Goal: Transaction & Acquisition: Purchase product/service

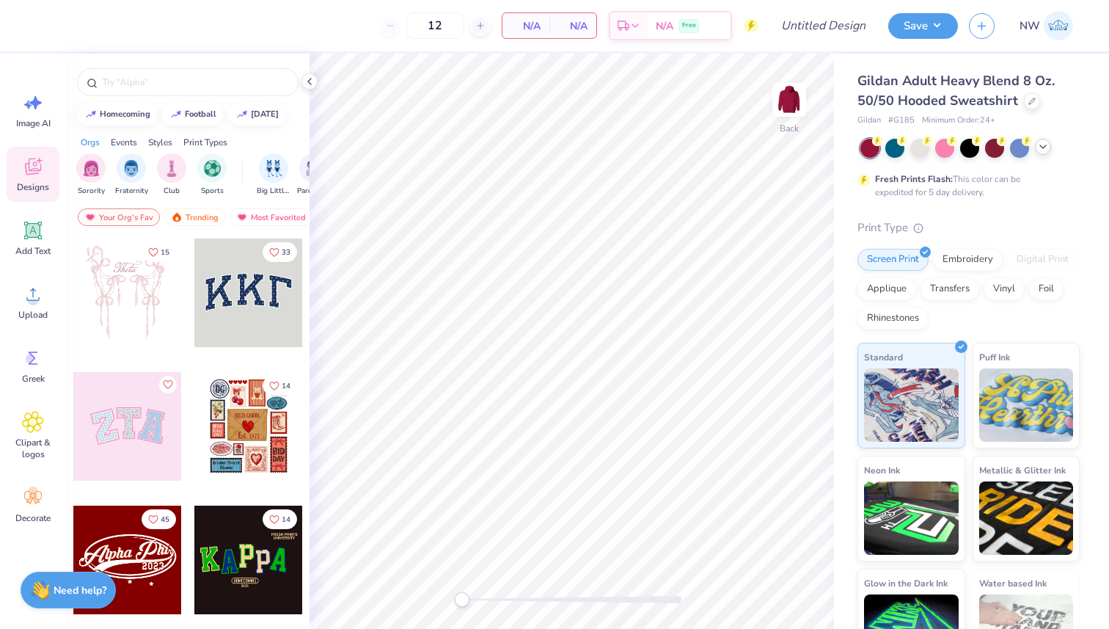
click at [1042, 149] on icon at bounding box center [1043, 147] width 12 height 12
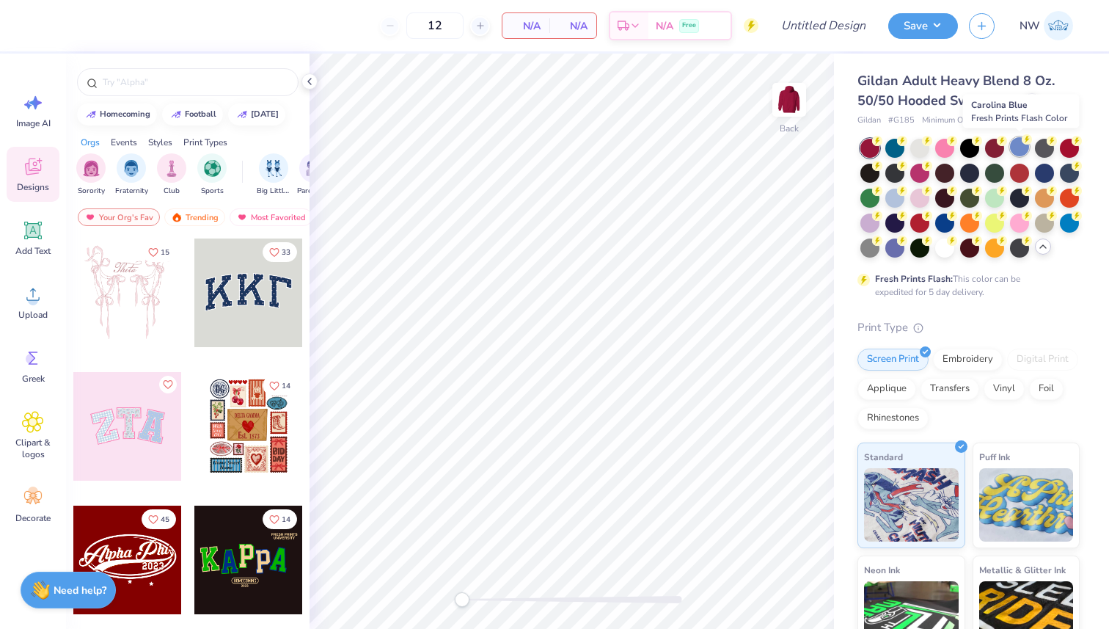
click at [1016, 145] on div at bounding box center [1019, 146] width 19 height 19
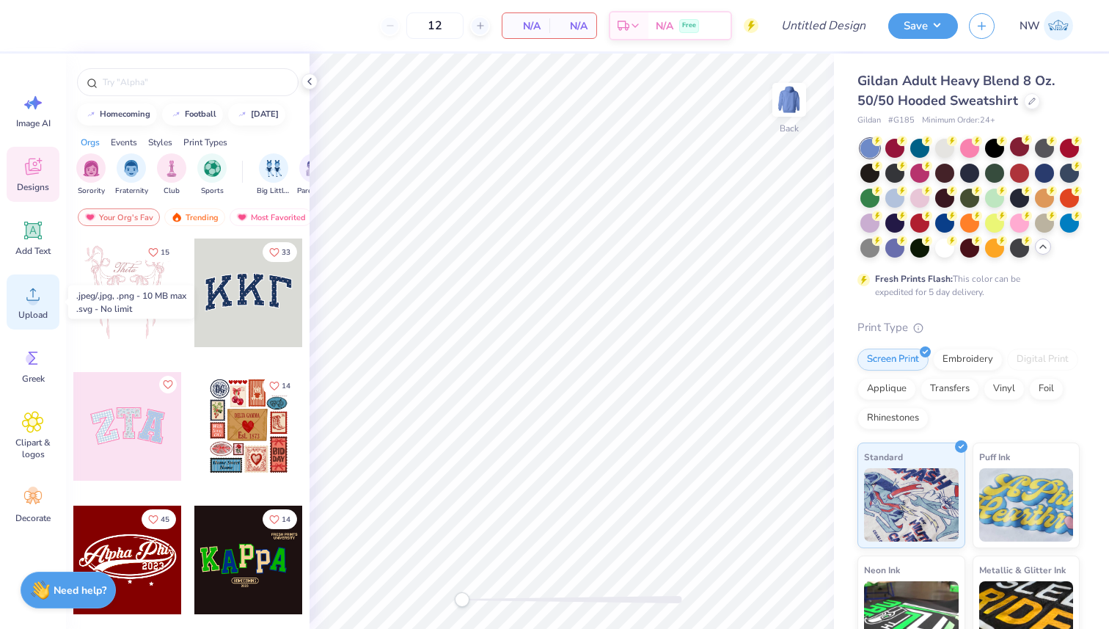
click at [26, 303] on icon at bounding box center [33, 294] width 22 height 22
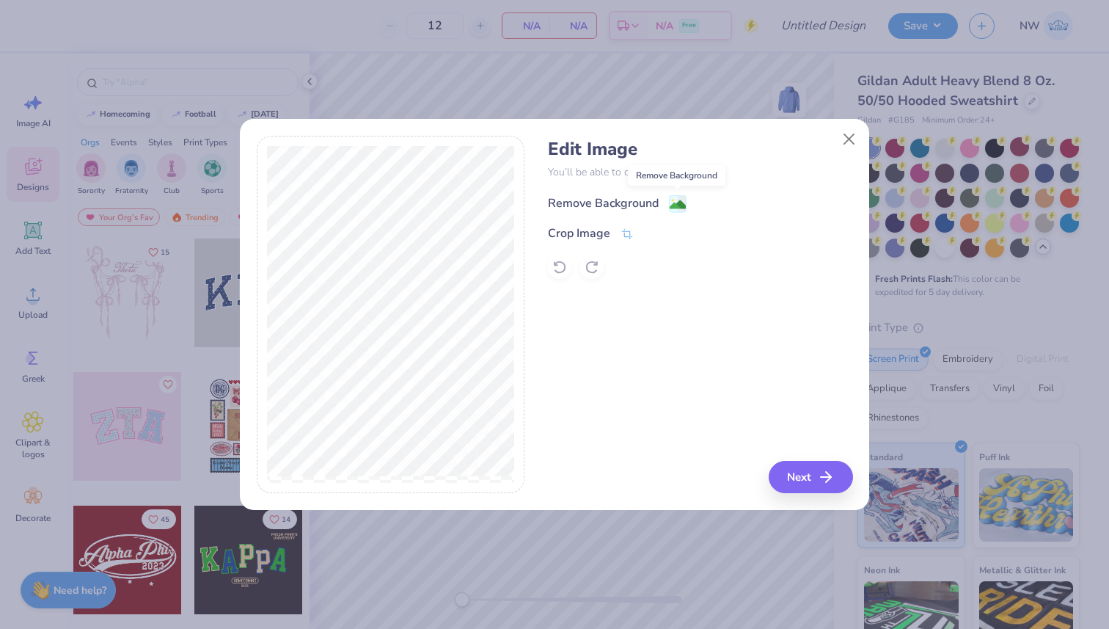
click at [682, 202] on image at bounding box center [678, 205] width 16 height 16
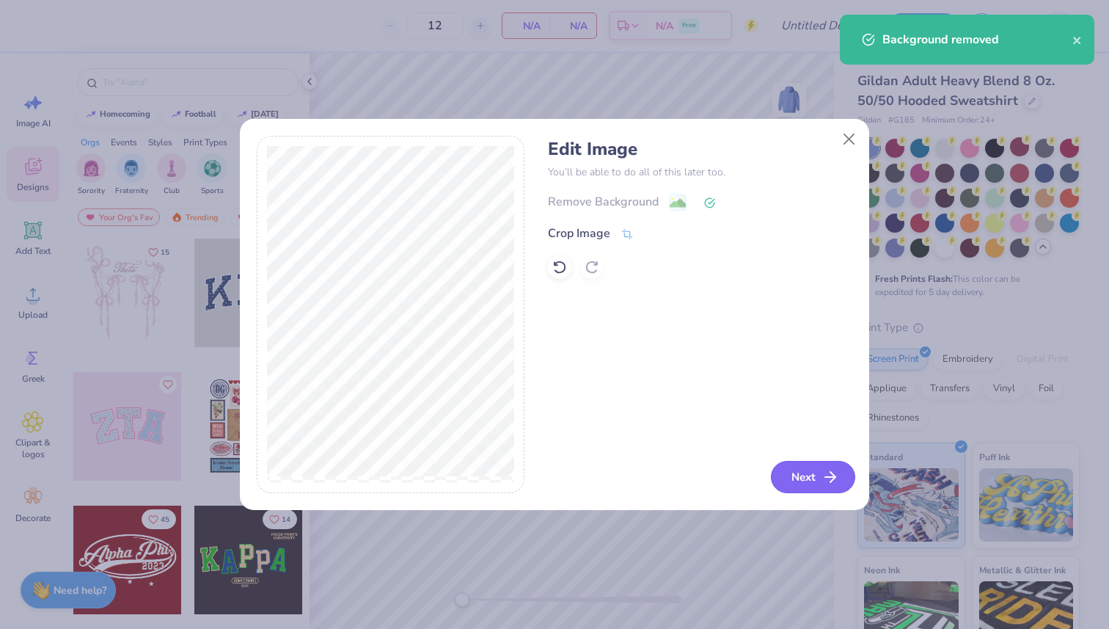
click at [818, 485] on button "Next" at bounding box center [813, 477] width 84 height 32
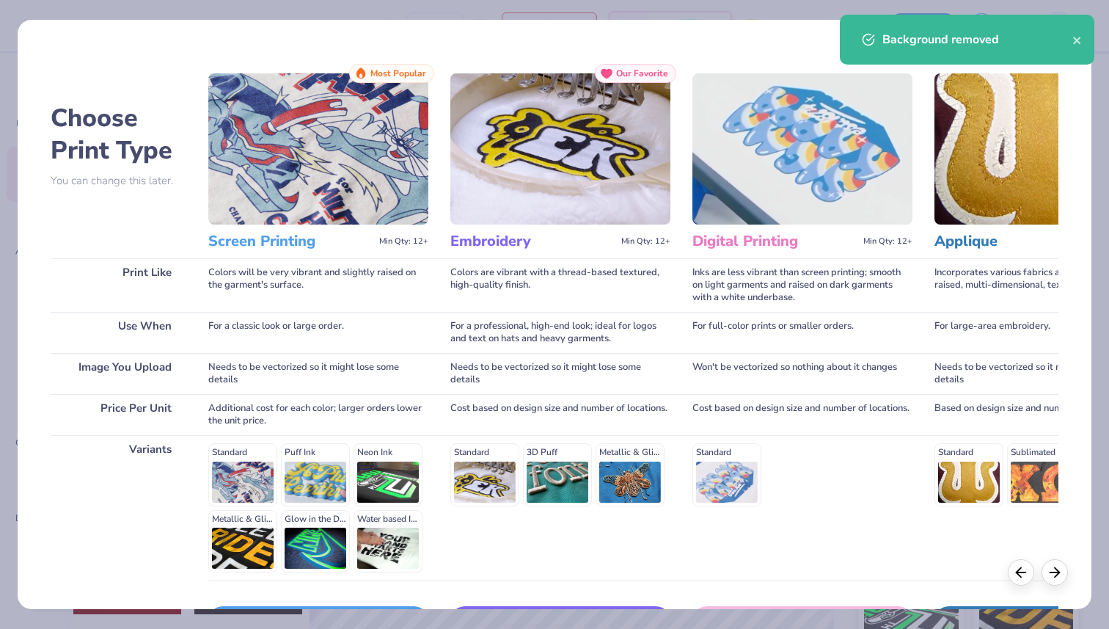
scroll to position [103, 0]
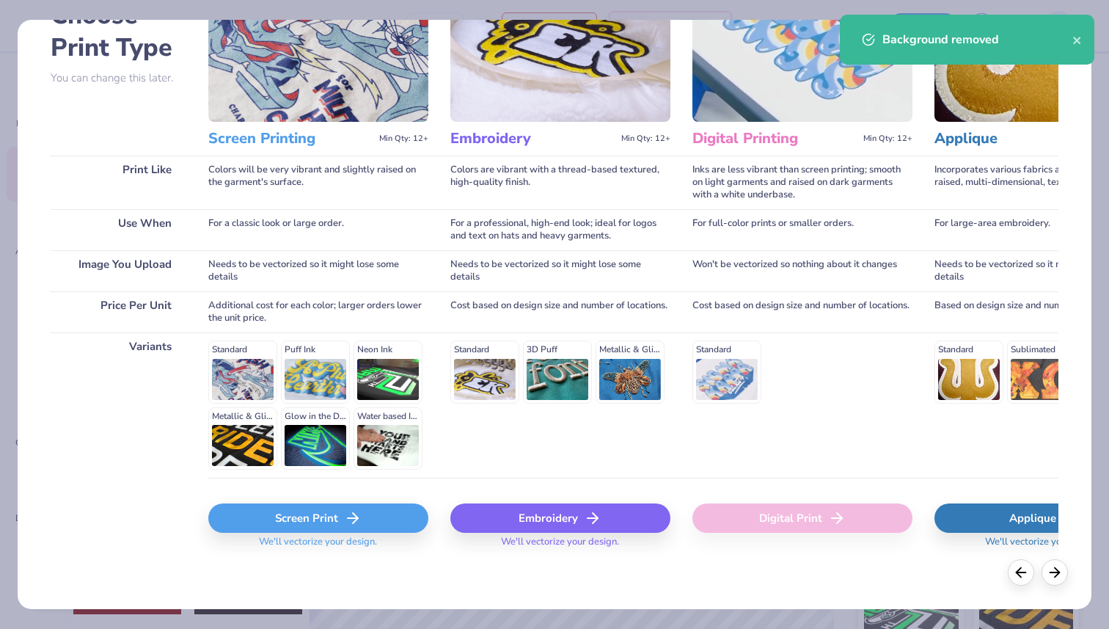
click at [314, 521] on div "Screen Print" at bounding box center [318, 517] width 220 height 29
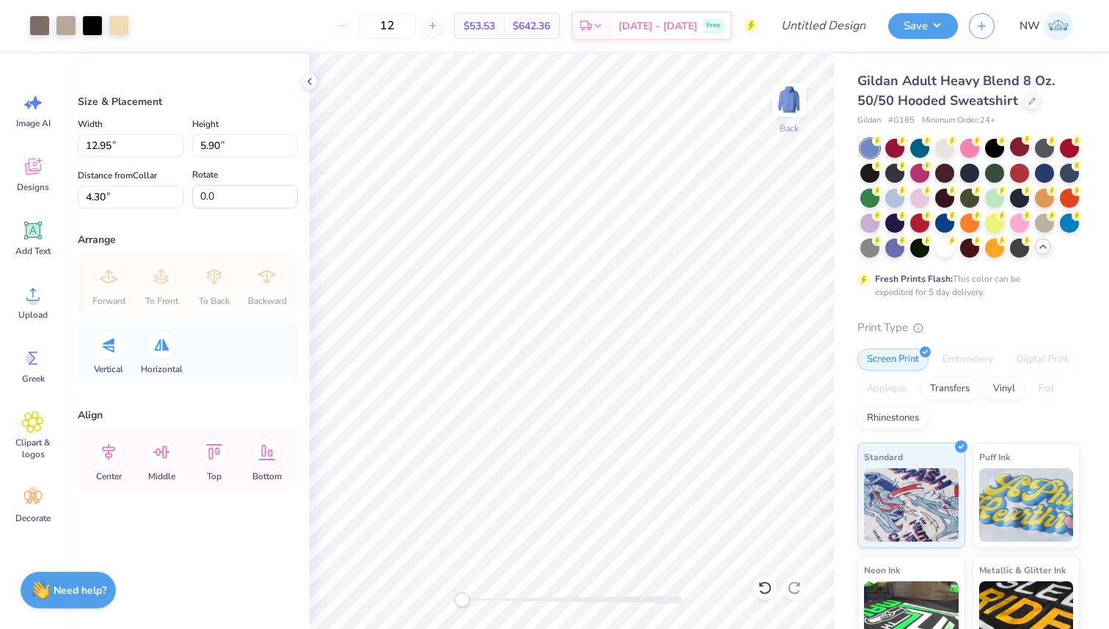
type input "7.21"
type input "3.28"
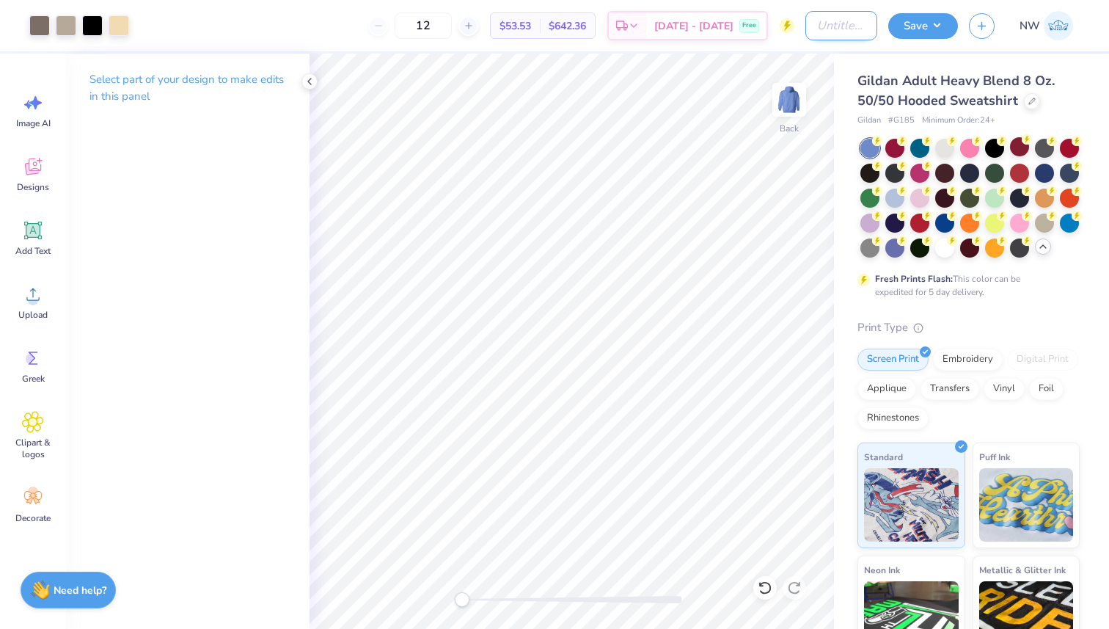
click at [808, 26] on input "Design Title" at bounding box center [841, 25] width 72 height 29
type input "[PERSON_NAME] Sweatshirt"
click at [837, 68] on div "Gildan Adult Heavy Blend 8 Oz. 50/50 Hooded Sweatshirt Gildan # G185 Minimum Or…" at bounding box center [971, 414] width 275 height 720
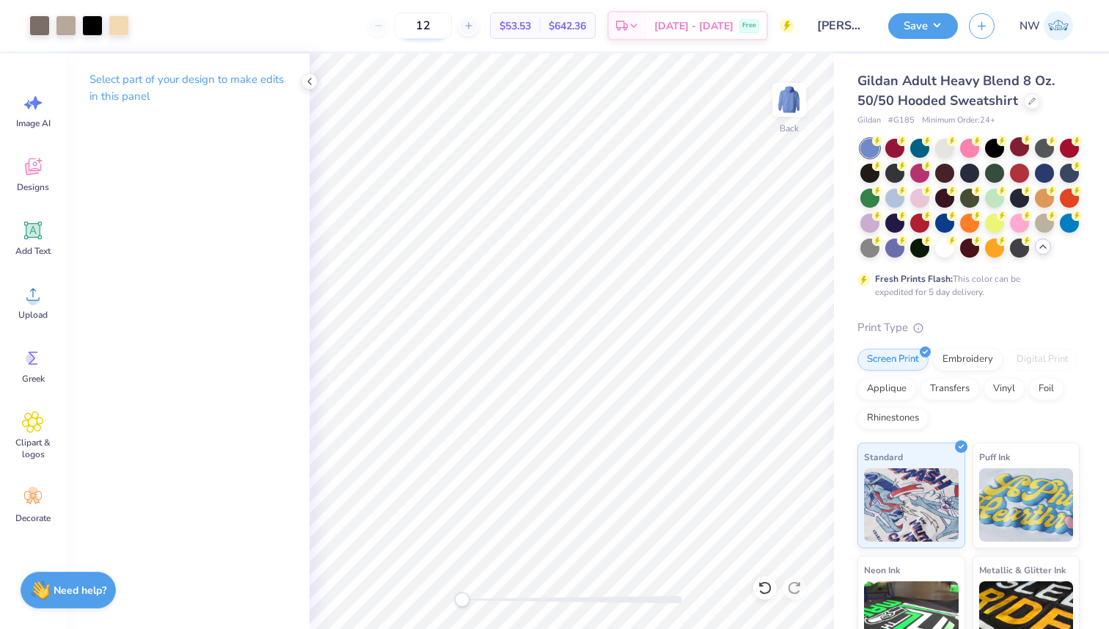
click at [452, 27] on input "12" at bounding box center [423, 25] width 57 height 26
type input "1"
type input "50"
click at [59, 23] on div at bounding box center [66, 24] width 21 height 21
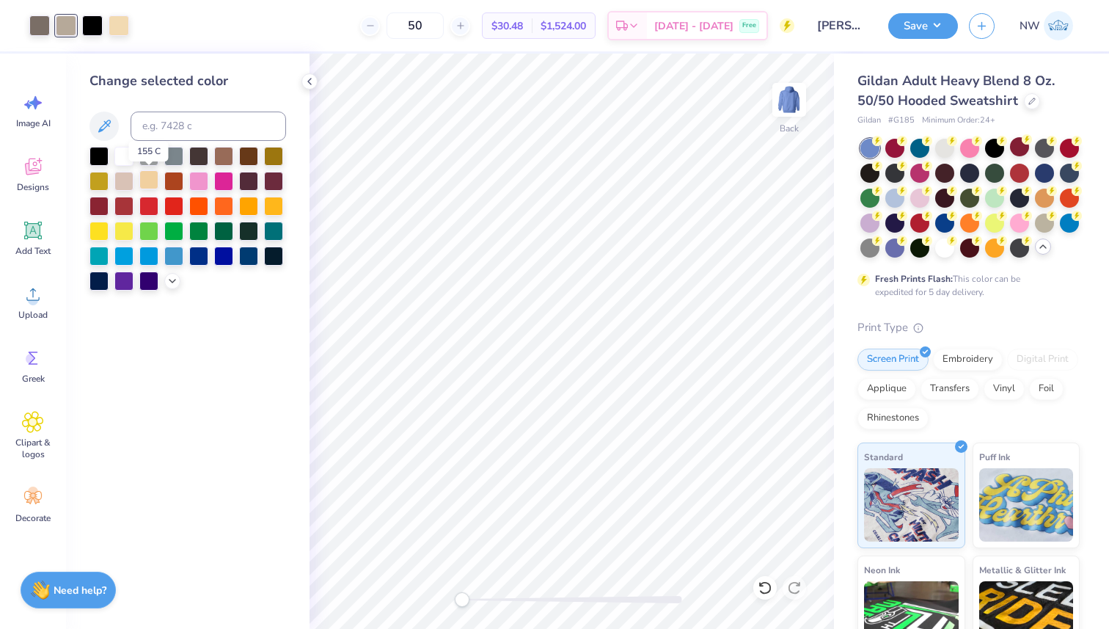
click at [147, 177] on div at bounding box center [148, 179] width 19 height 19
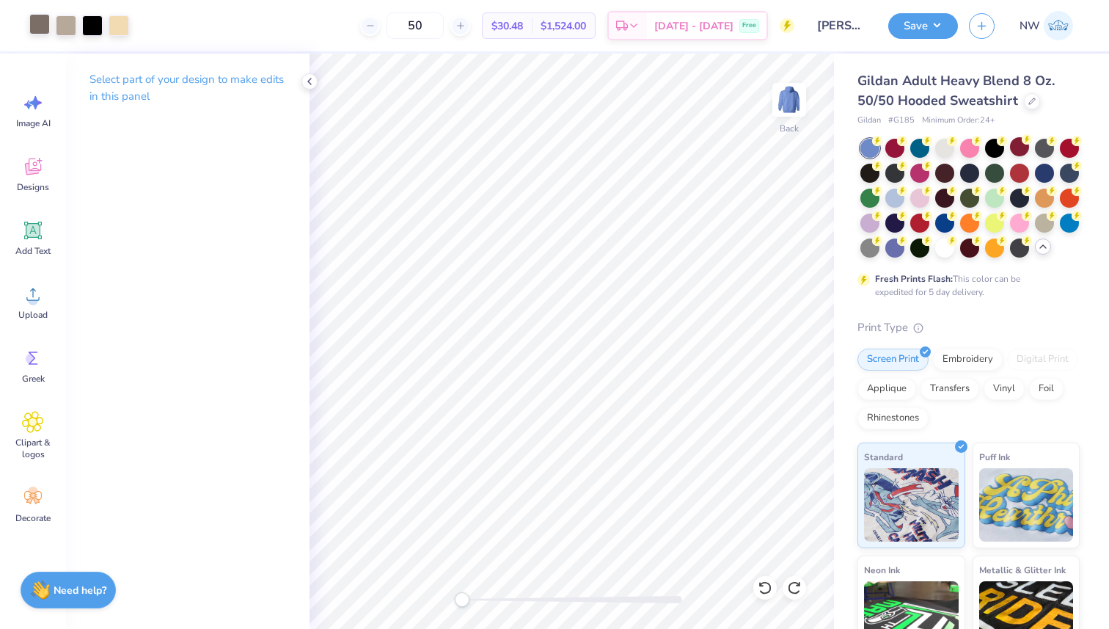
click at [39, 25] on div at bounding box center [39, 24] width 21 height 21
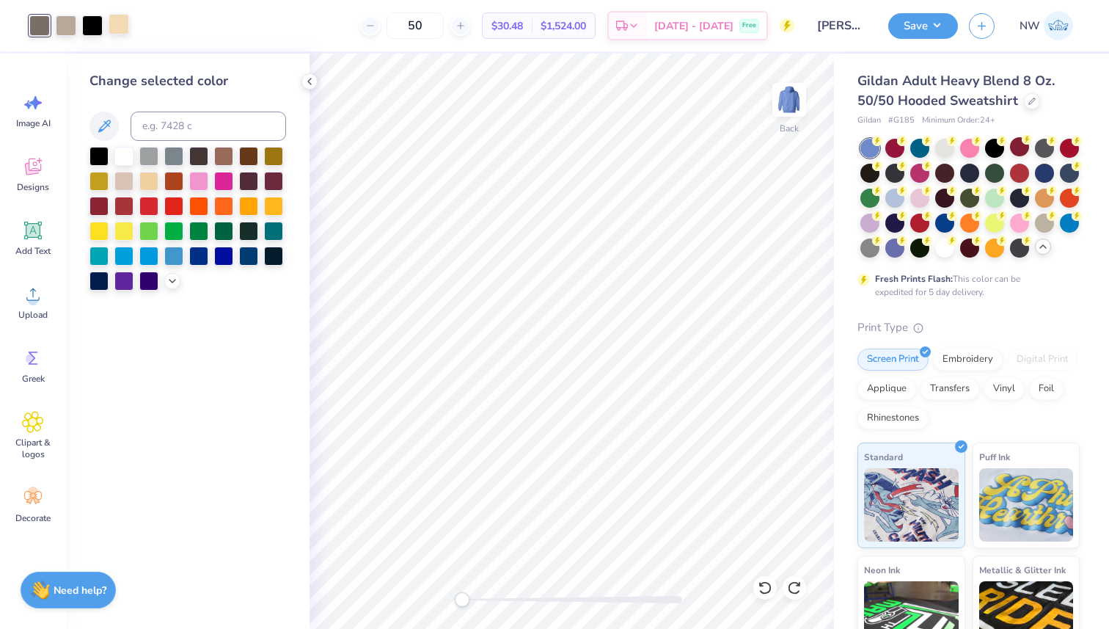
click at [123, 29] on div at bounding box center [119, 24] width 21 height 21
click at [27, 29] on div "Art colors" at bounding box center [64, 25] width 129 height 51
click at [37, 28] on div at bounding box center [39, 24] width 21 height 21
click at [195, 125] on input at bounding box center [208, 125] width 155 height 29
type input "7506"
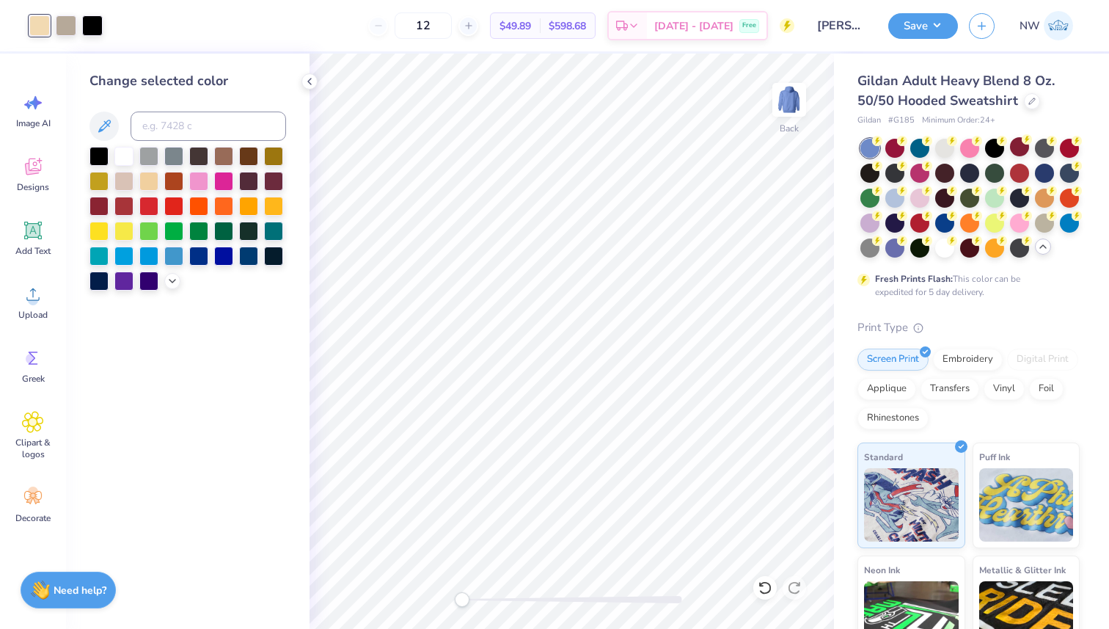
type input "12"
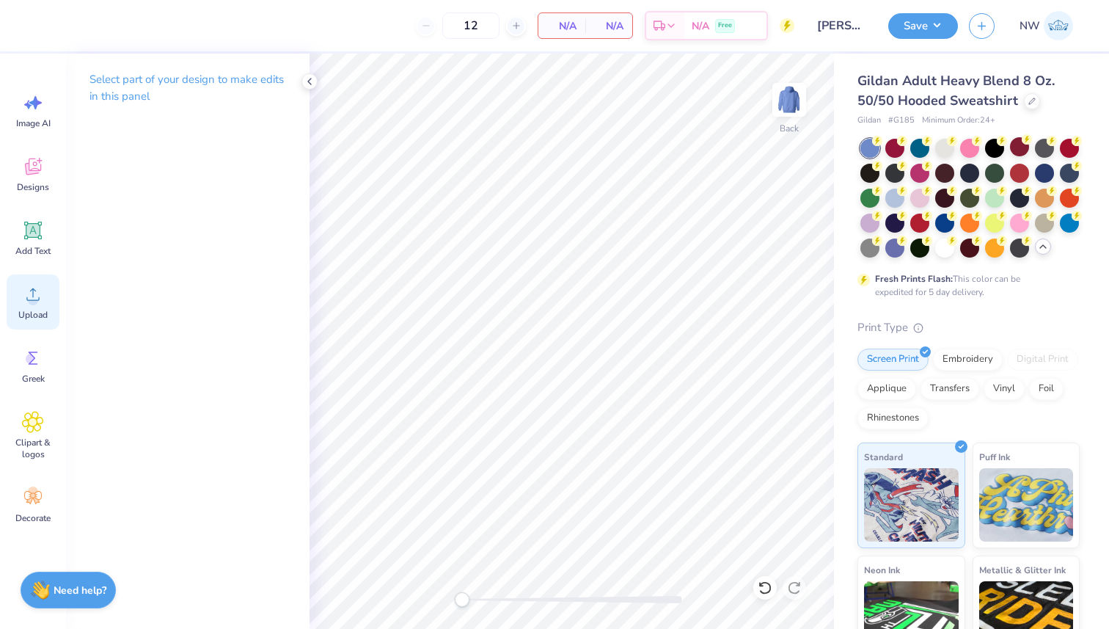
click at [28, 290] on icon at bounding box center [33, 294] width 22 height 22
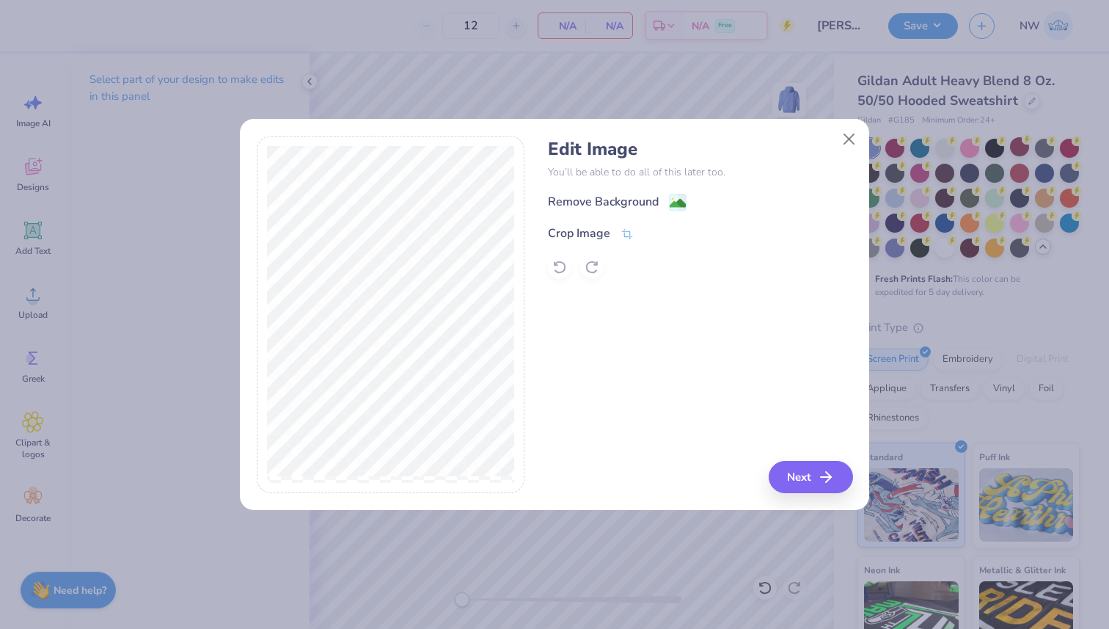
click at [689, 214] on div "Remove Background Crop Image" at bounding box center [700, 236] width 304 height 86
click at [674, 196] on rect at bounding box center [678, 203] width 17 height 17
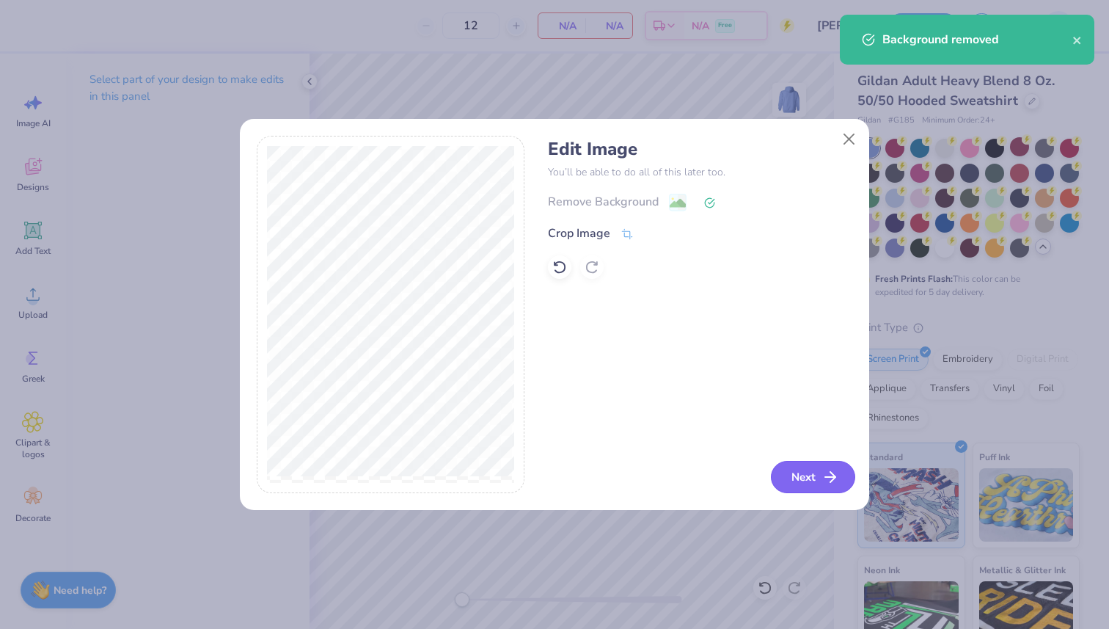
click at [825, 480] on icon "button" at bounding box center [830, 477] width 18 height 18
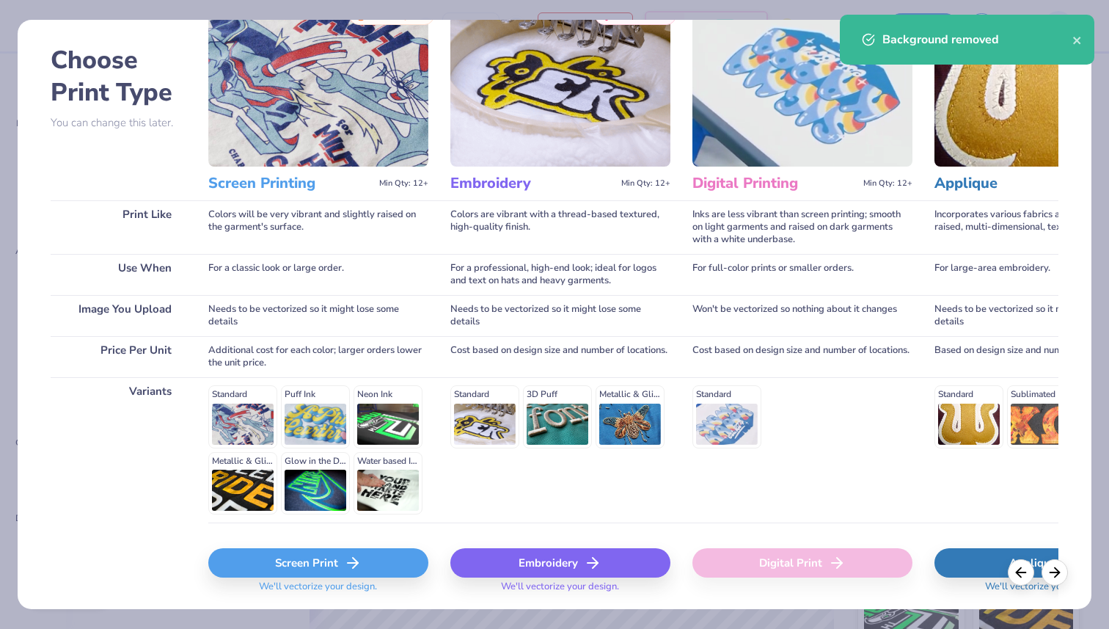
scroll to position [103, 0]
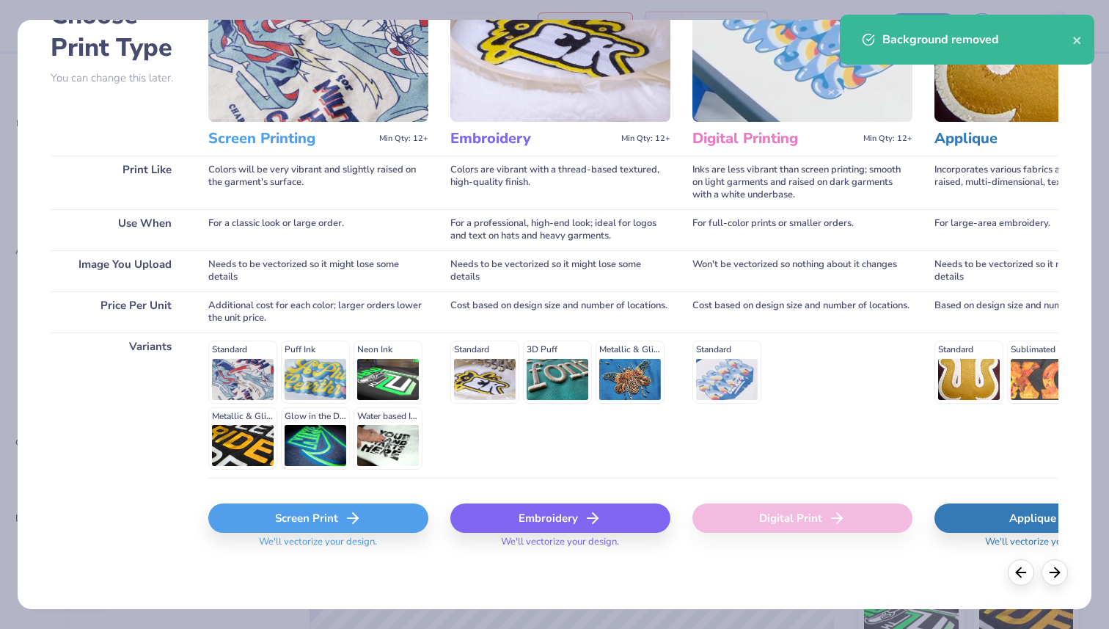
click at [334, 521] on div "Screen Print" at bounding box center [318, 517] width 220 height 29
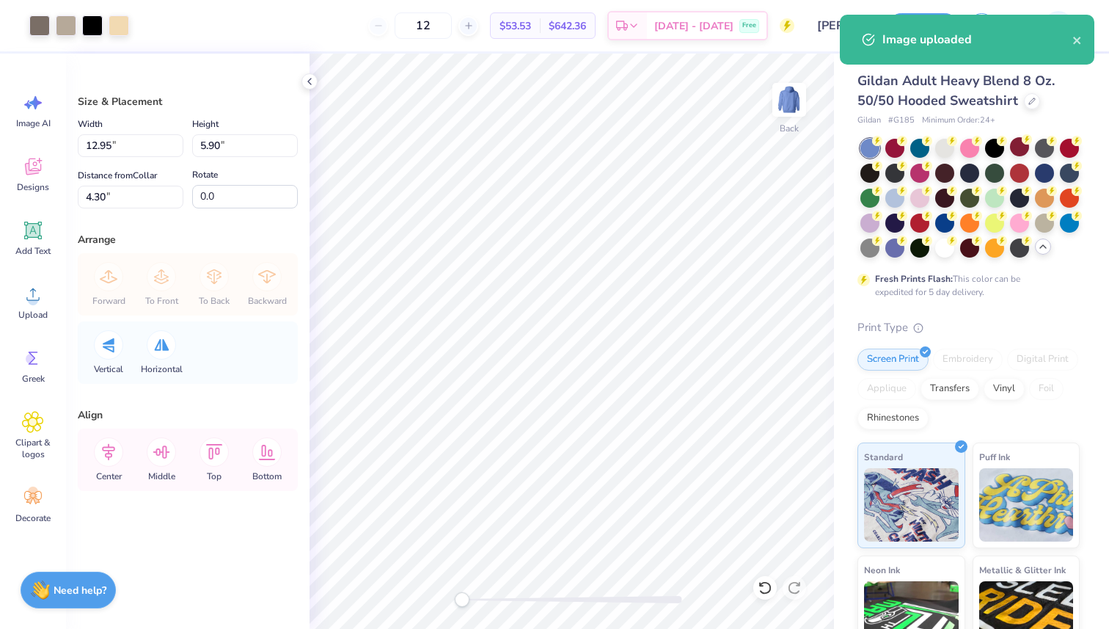
type input "12.51"
type input "5.70"
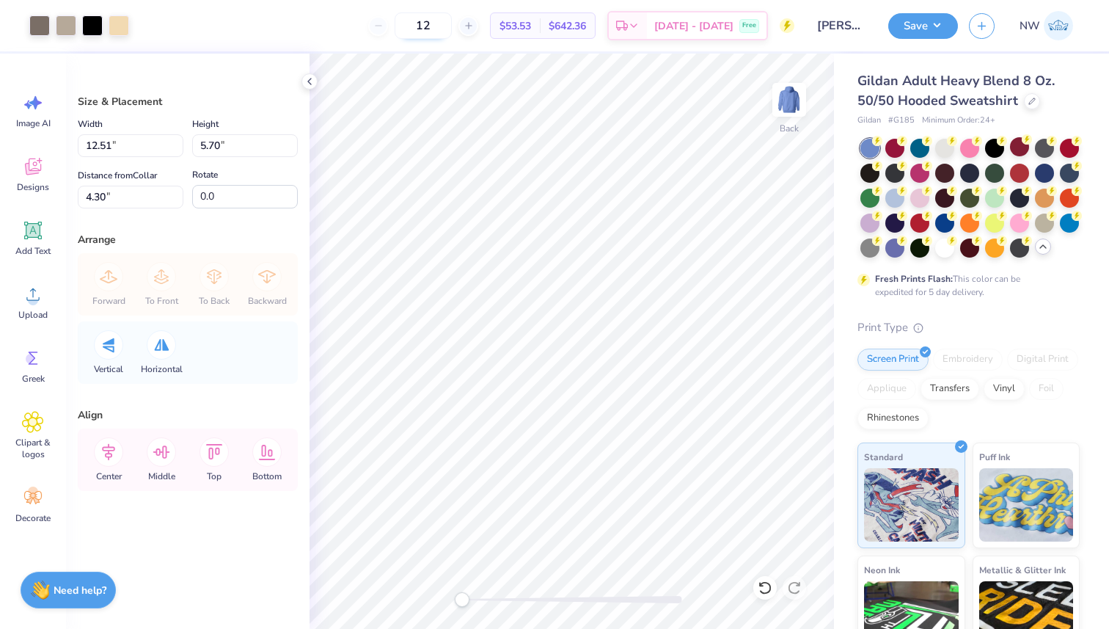
click at [452, 20] on input "12" at bounding box center [423, 25] width 57 height 26
type input "1"
type input "50"
type input "8.40"
type input "3.83"
